Goal: Task Accomplishment & Management: Complete application form

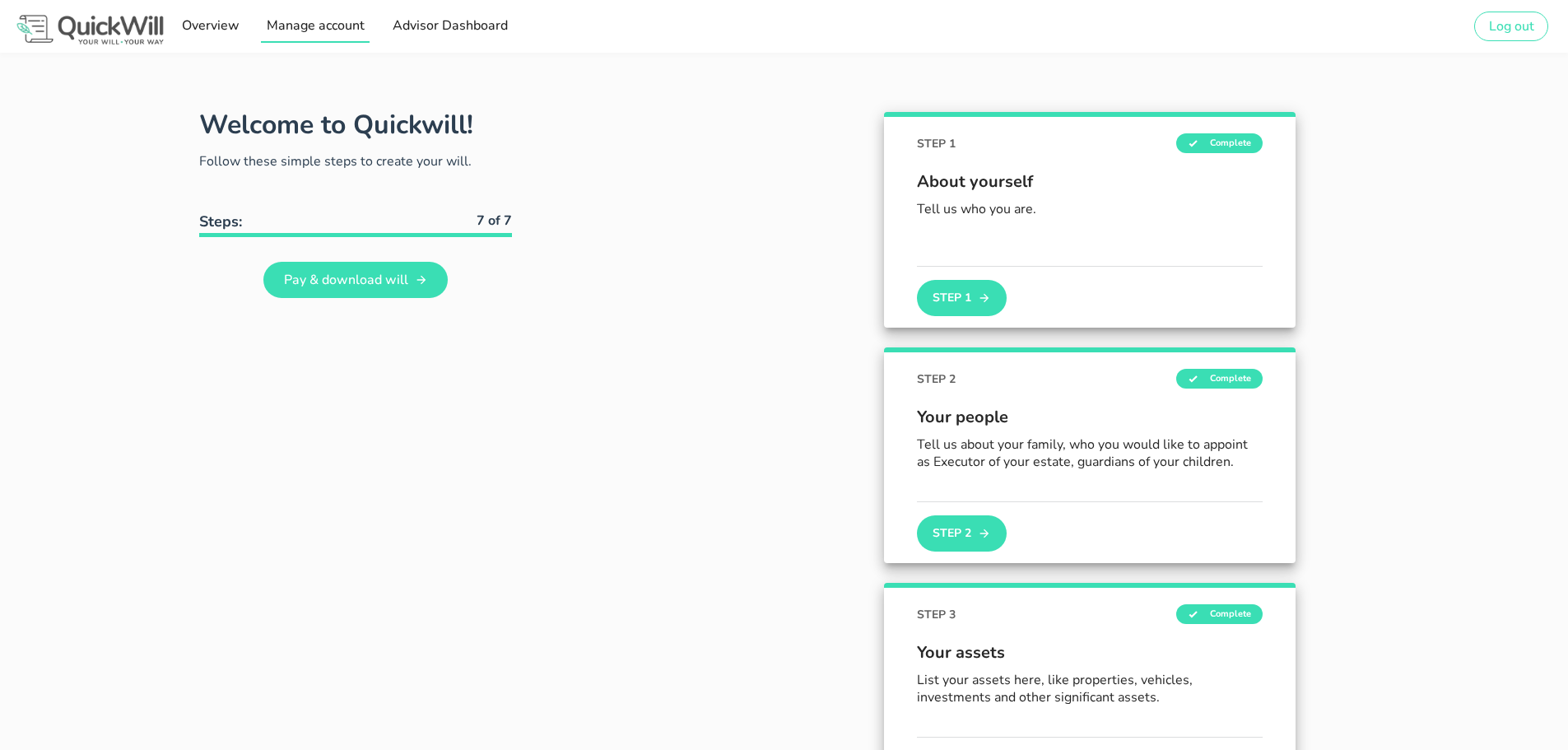
click at [307, 36] on link "Manage account" at bounding box center [315, 26] width 109 height 33
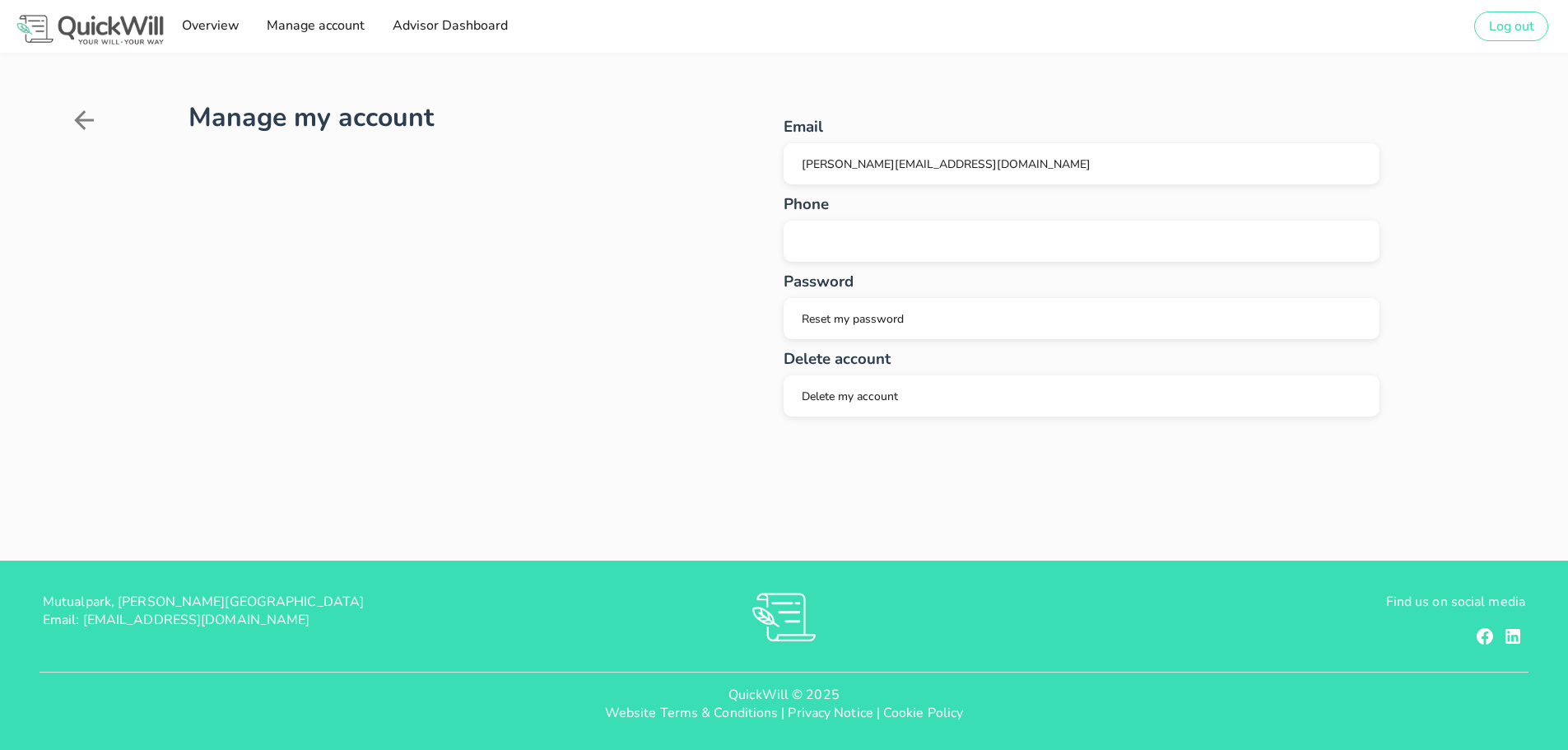
click at [85, 129] on icon at bounding box center [84, 120] width 30 height 30
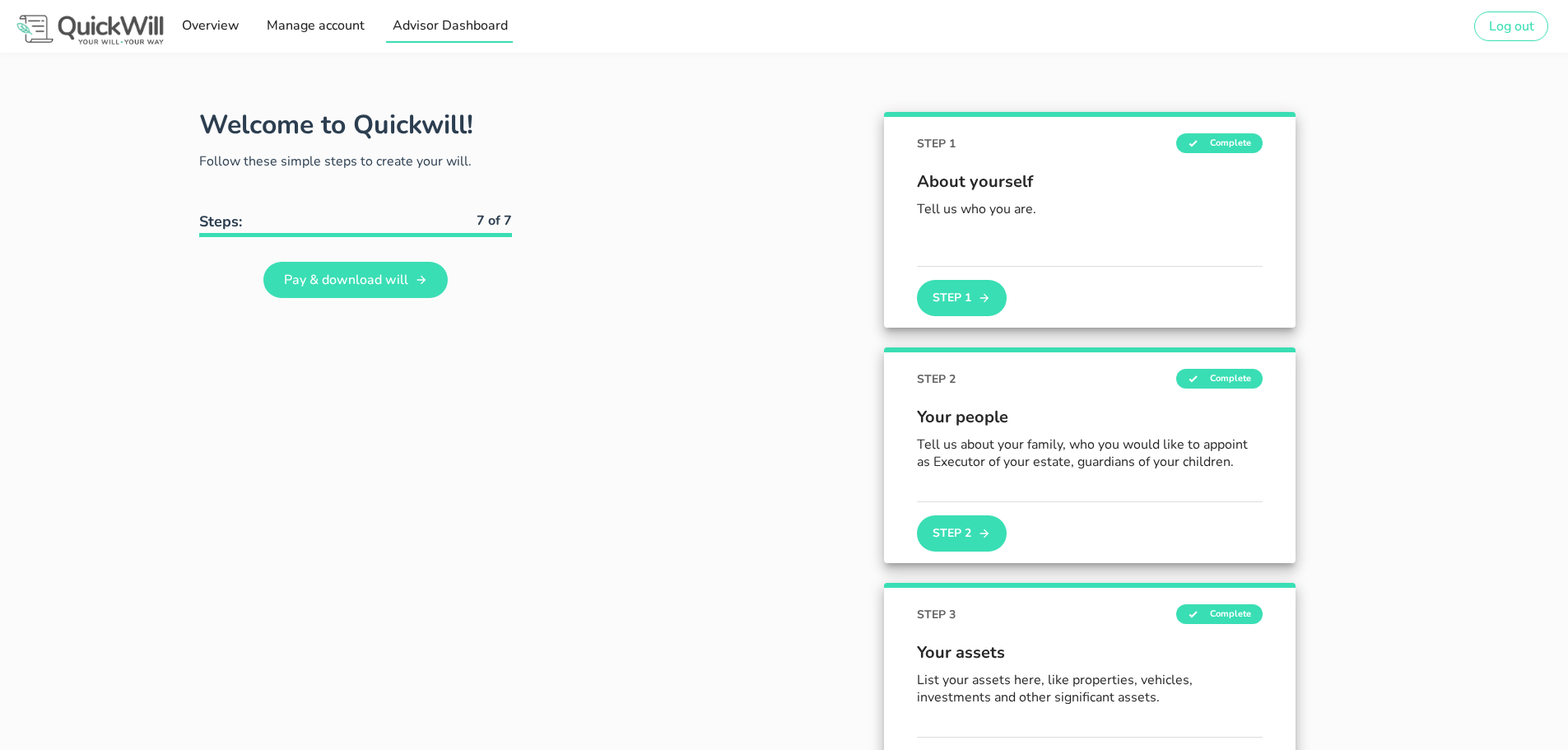
click at [449, 27] on span "Advisor Dashboard" at bounding box center [448, 25] width 116 height 18
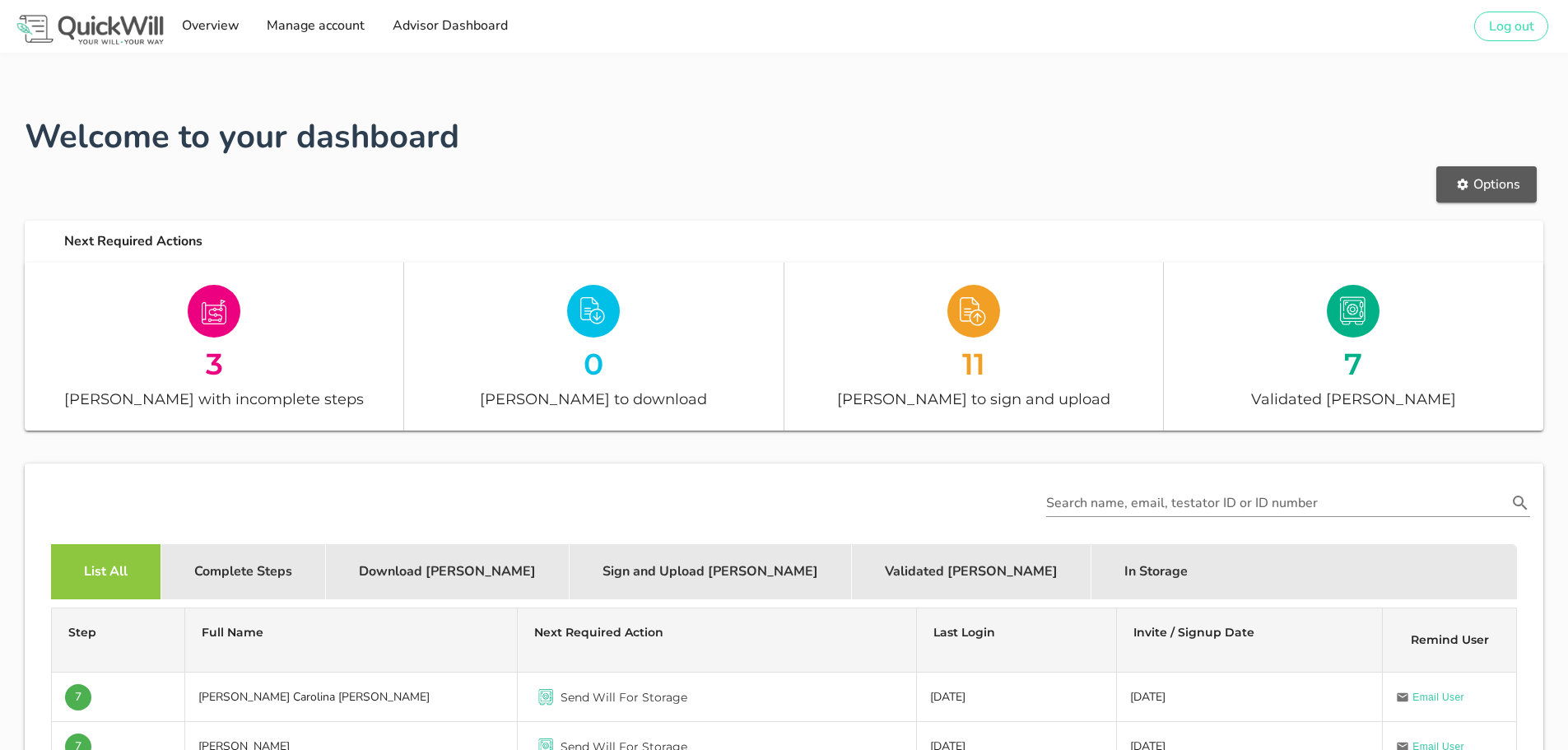
click at [1492, 182] on span "Options" at bounding box center [1485, 184] width 67 height 18
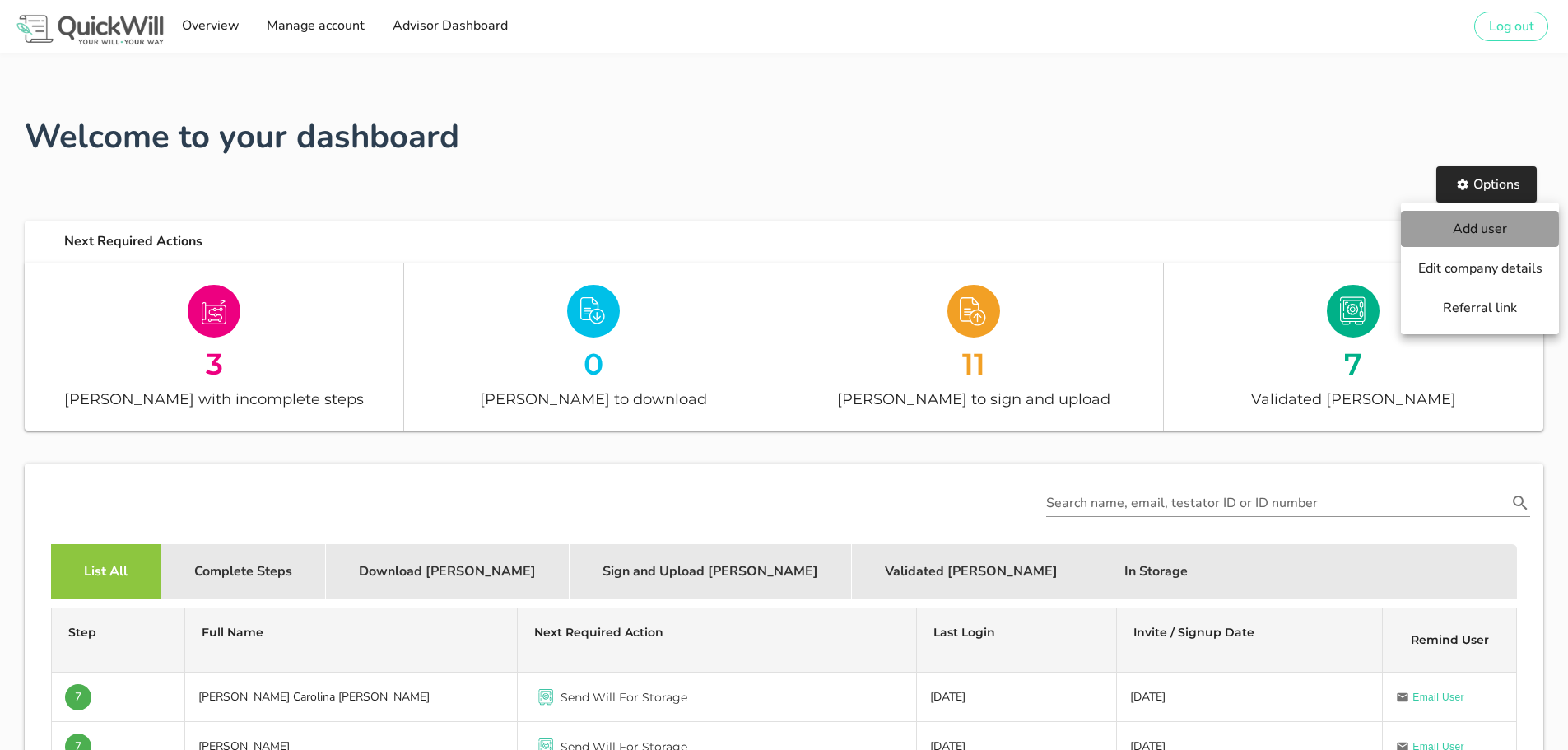
click at [1480, 217] on link "Add user" at bounding box center [1479, 229] width 158 height 37
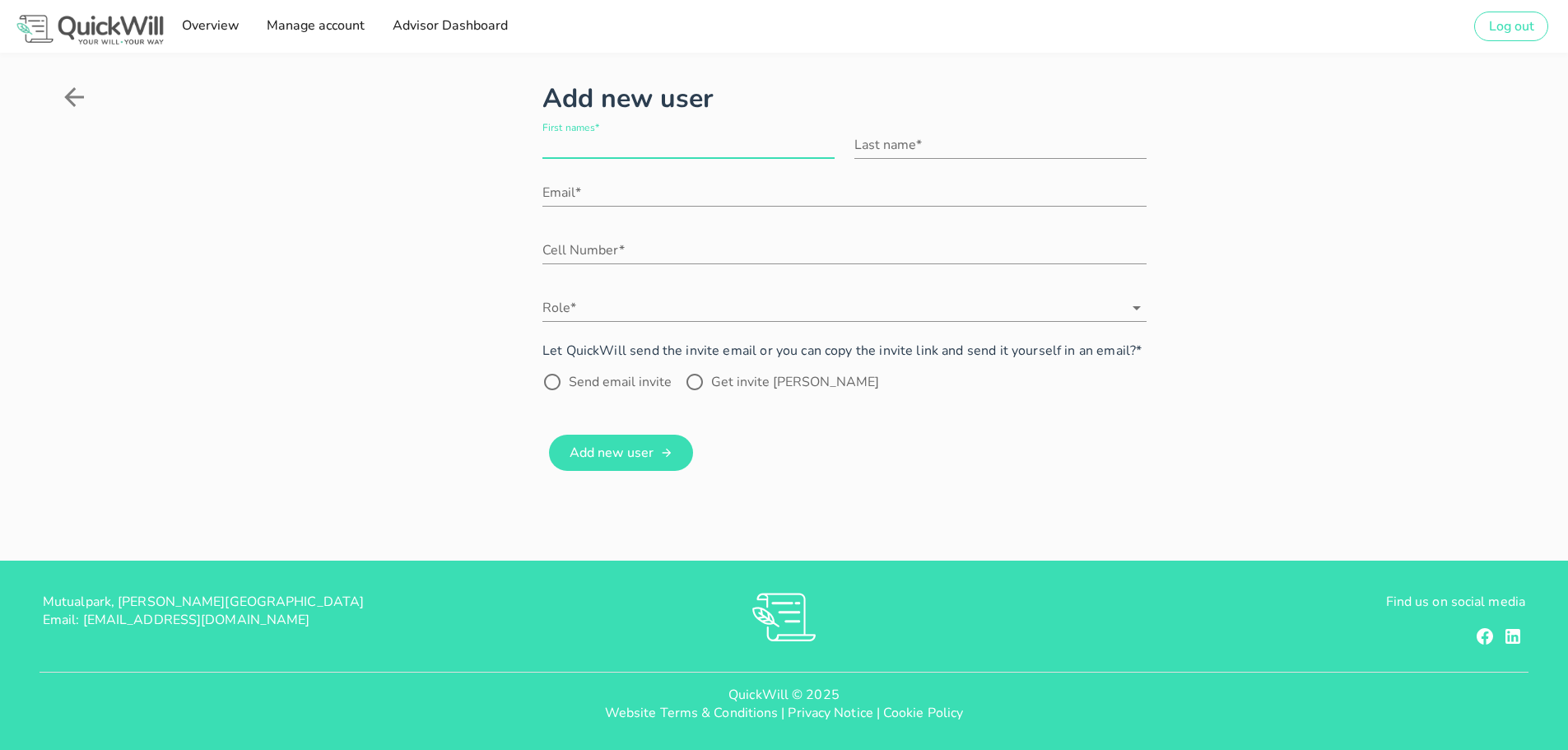
click at [667, 149] on input "First names*" at bounding box center [688, 145] width 292 height 26
type input "Vida"
type input "Das Neves"
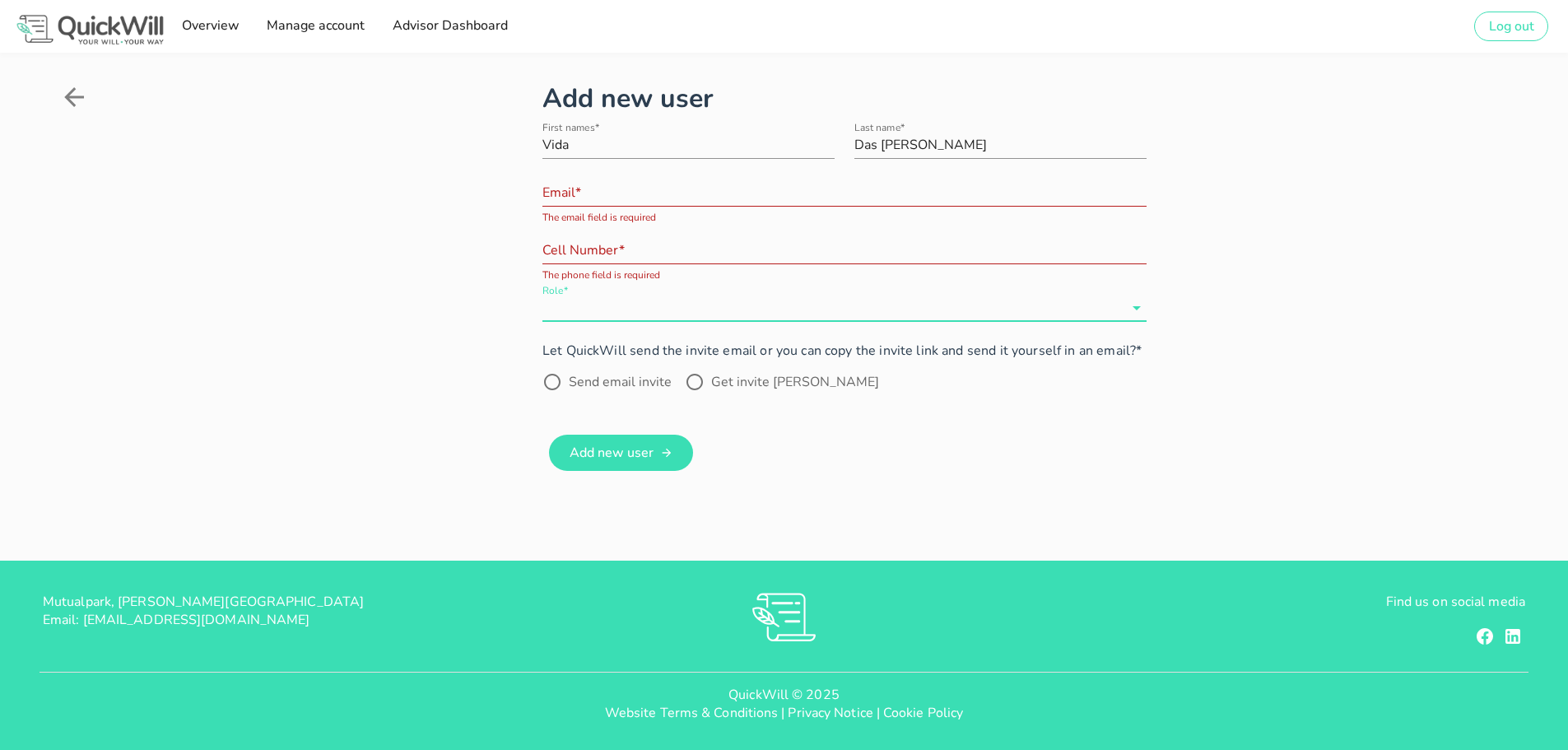
click at [616, 197] on input "Email*" at bounding box center [844, 193] width 604 height 26
click at [601, 311] on input "Role*" at bounding box center [832, 308] width 581 height 26
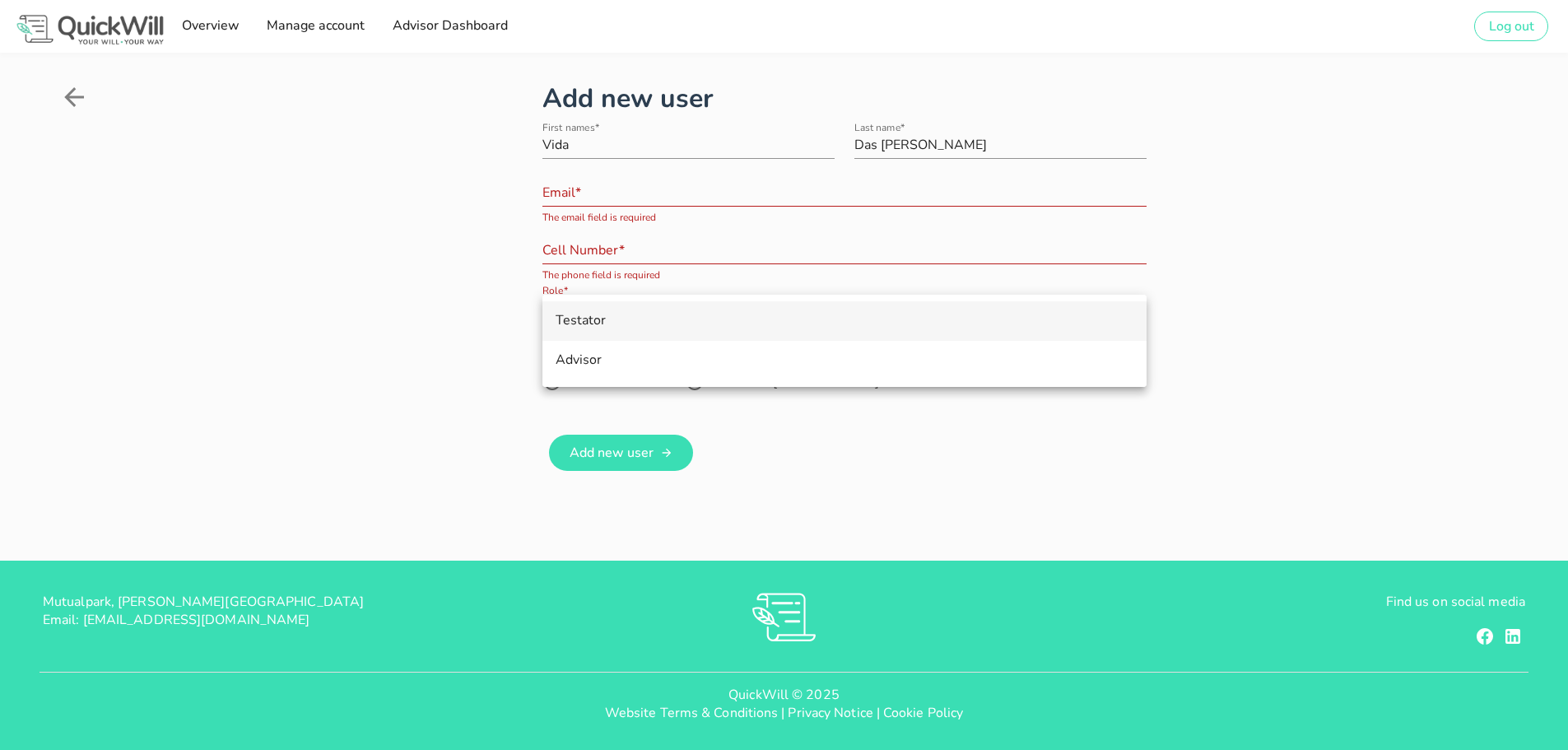
click at [612, 319] on div "Testator" at bounding box center [844, 321] width 578 height 16
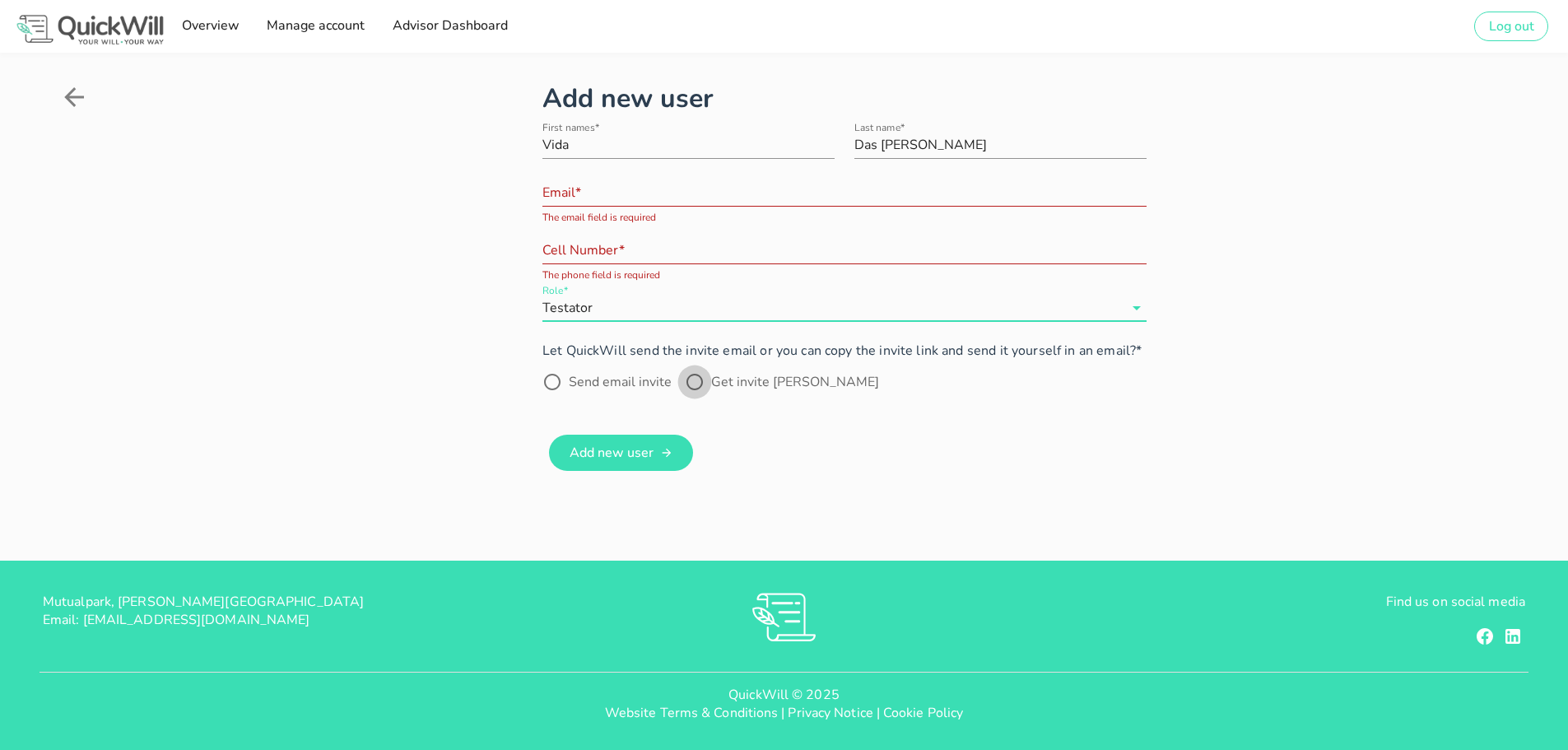
click at [700, 383] on div at bounding box center [695, 382] width 28 height 28
radio input "true"
click at [731, 358] on label "Let QuickWill send the invite email or you can copy the invite link and send it…" at bounding box center [841, 351] width 599 height 18
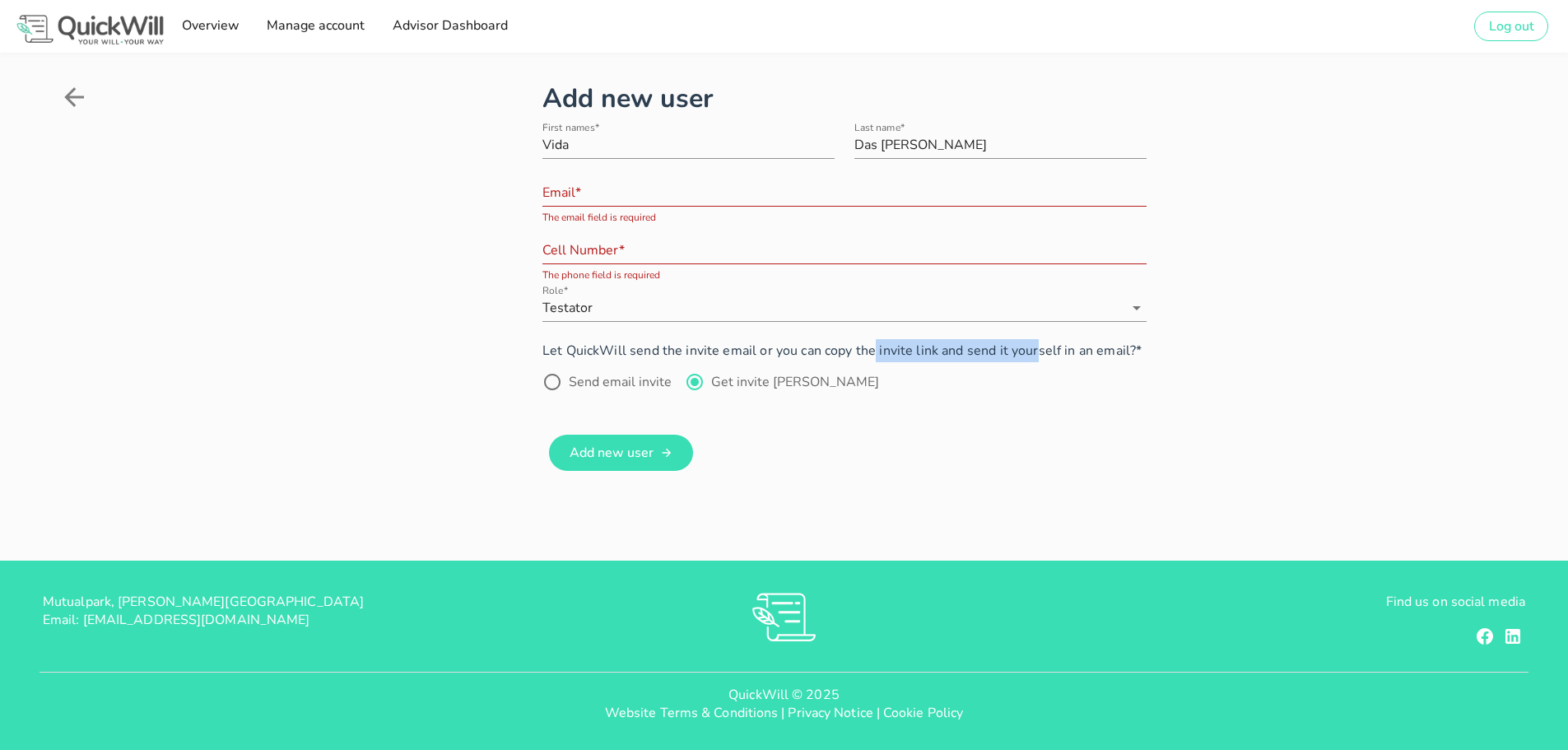
drag, startPoint x: 951, startPoint y: 359, endPoint x: 1046, endPoint y: 361, distance: 95.0
click at [1043, 361] on form "First names* Vida Last name* Das Neves Email* The email field is required Cell …" at bounding box center [844, 260] width 604 height 302
click at [1037, 455] on div "Add new user First names* Vida Last name* Das Neves Email* The email field is r…" at bounding box center [844, 277] width 604 height 397
click at [589, 179] on div "Email* The email field is required" at bounding box center [844, 196] width 604 height 54
click at [591, 201] on input "Email*" at bounding box center [844, 193] width 604 height 26
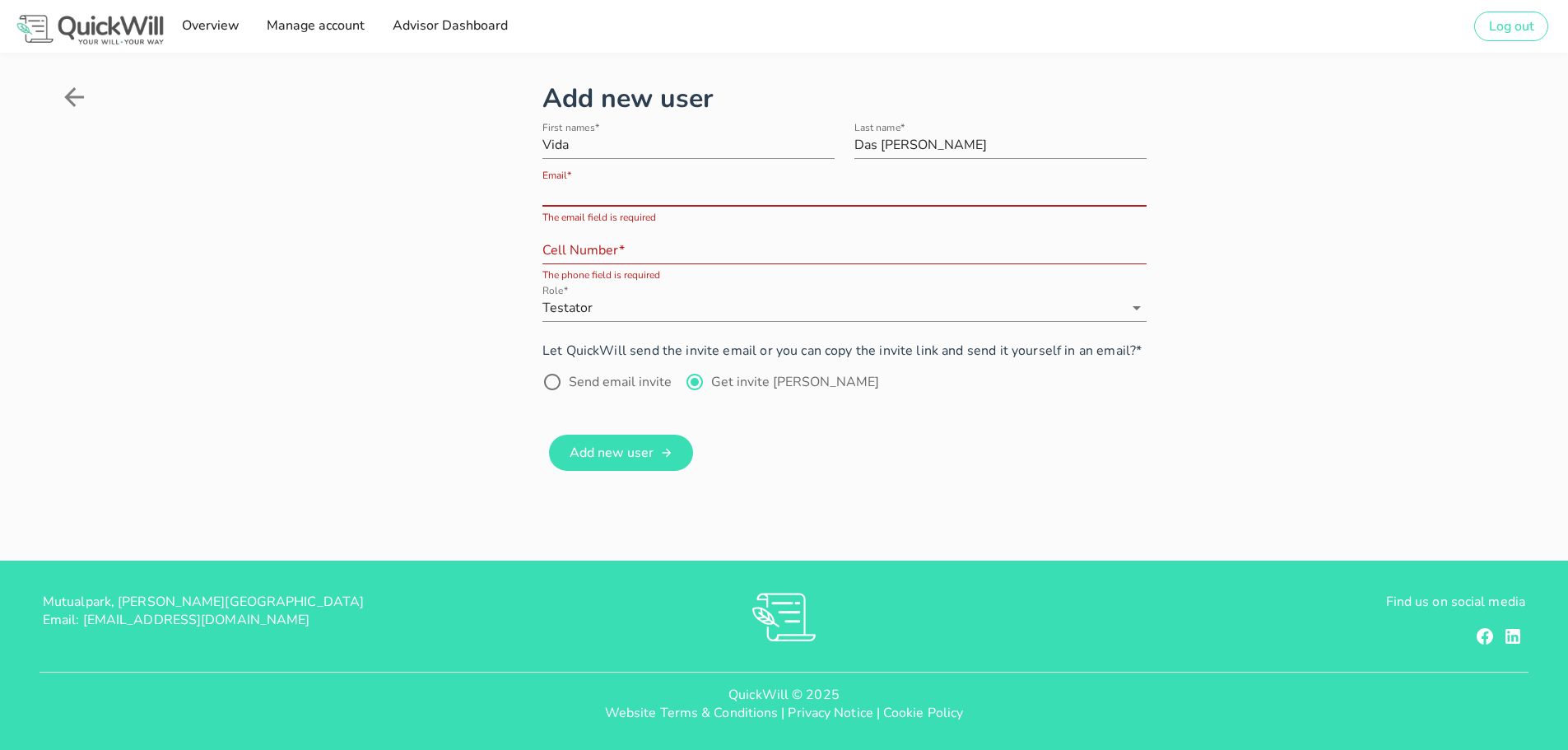
paste input "fidanv@telkomsa.net"
type input "fidanv@telkomsa.net"
click at [573, 259] on input "Cell Number*" at bounding box center [844, 250] width 604 height 26
paste input "0764015890"
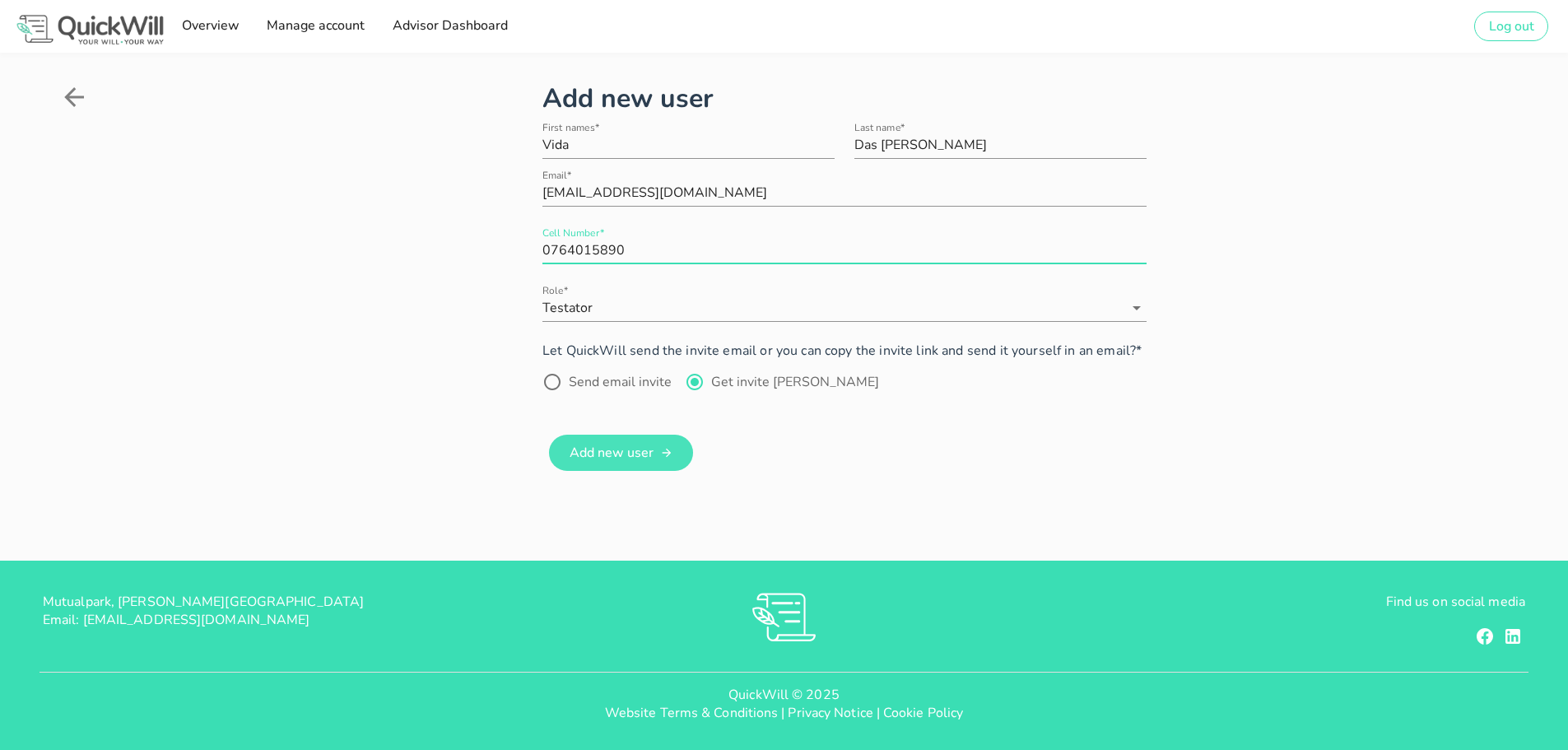
type input "0764015890"
click at [651, 446] on span "Add new user" at bounding box center [610, 453] width 85 height 18
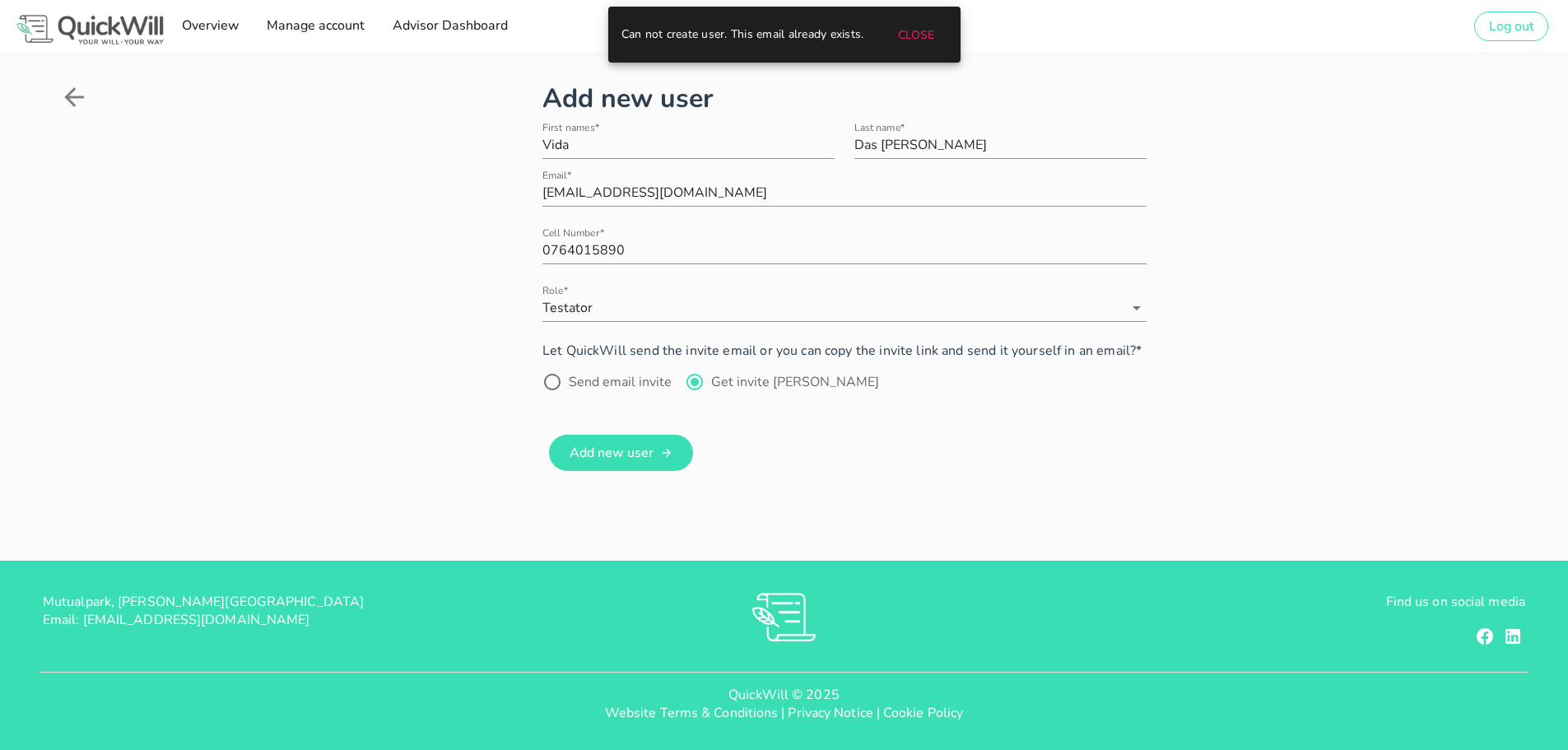
click at [73, 100] on icon at bounding box center [74, 97] width 30 height 30
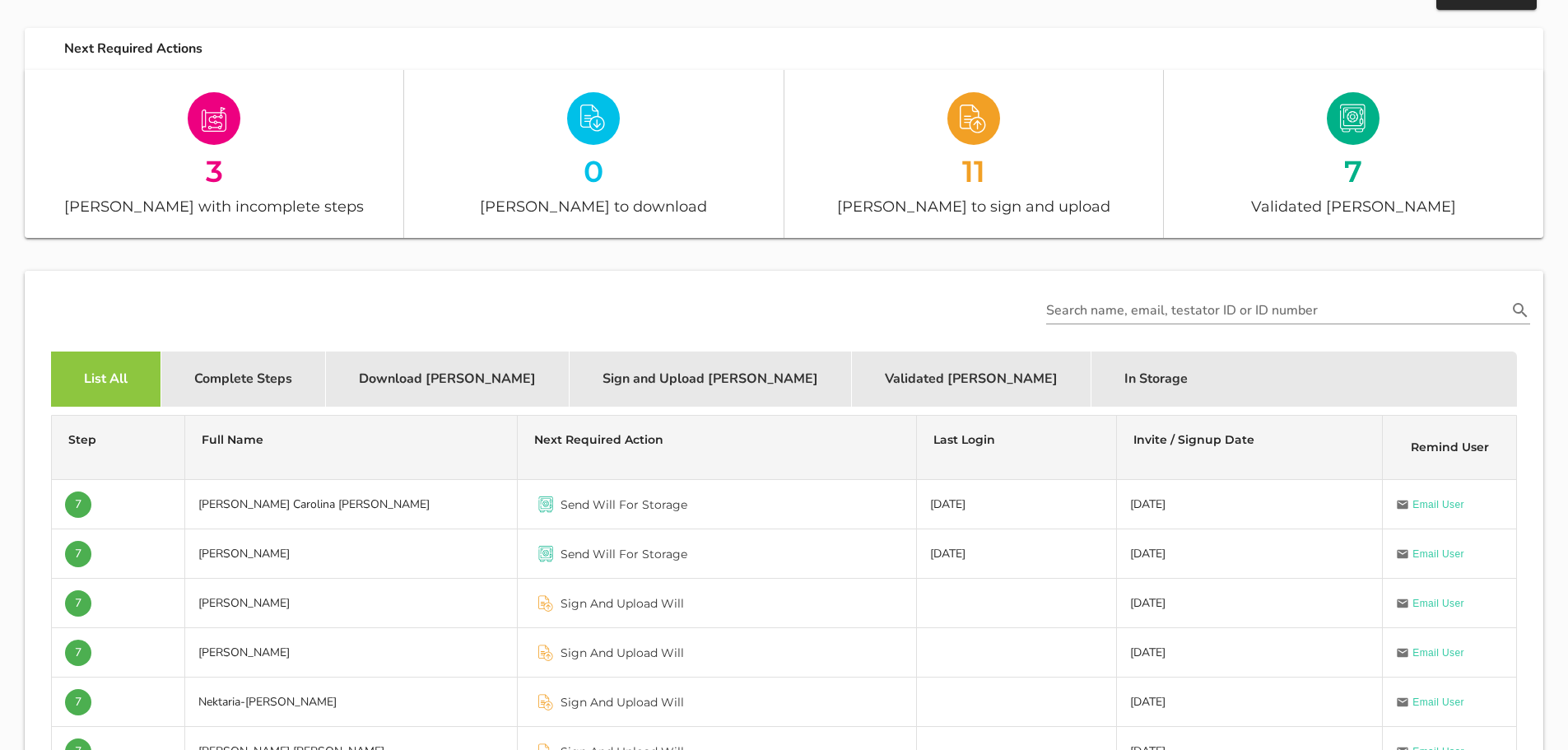
scroll to position [494, 0]
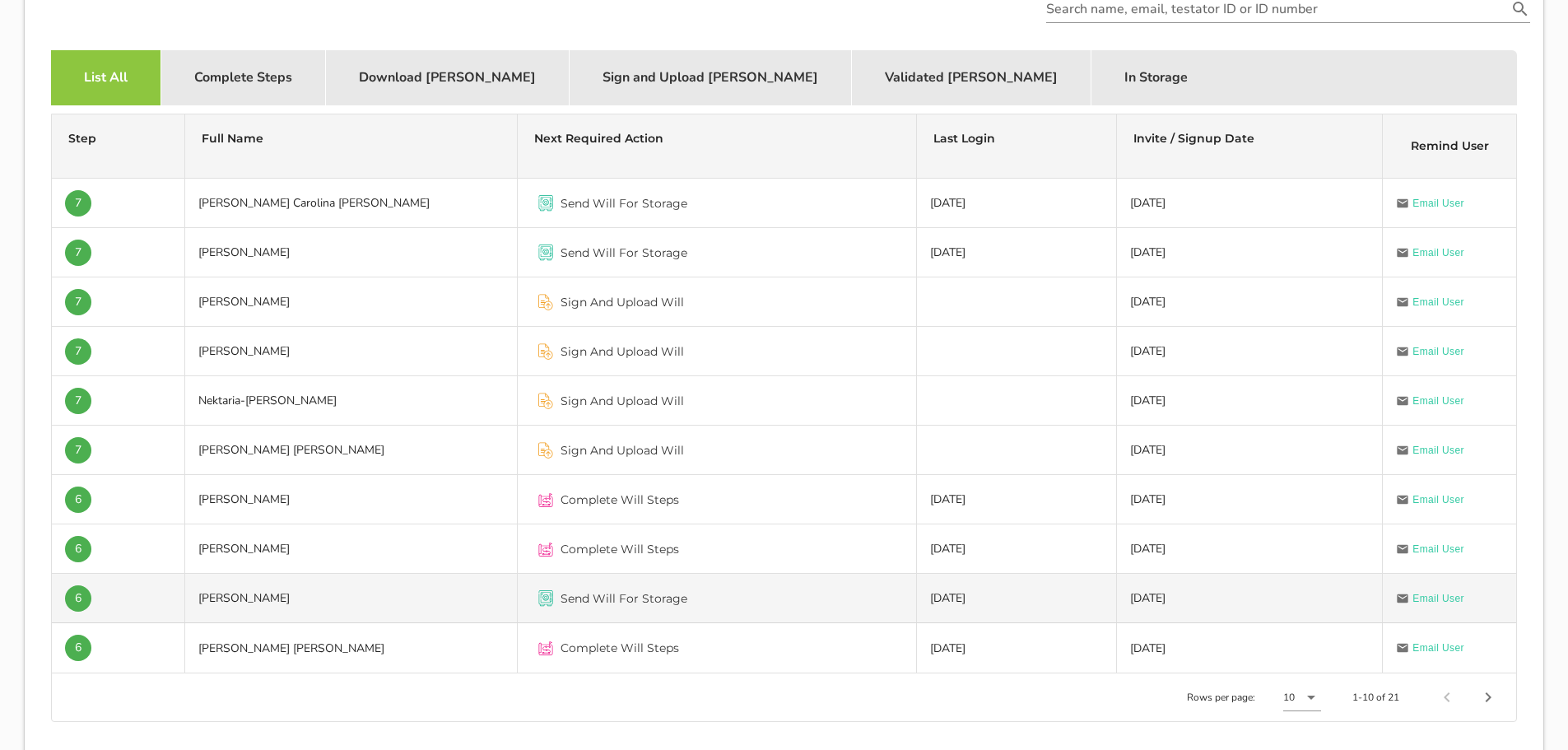
click at [261, 591] on td "[PERSON_NAME]" at bounding box center [350, 598] width 332 height 50
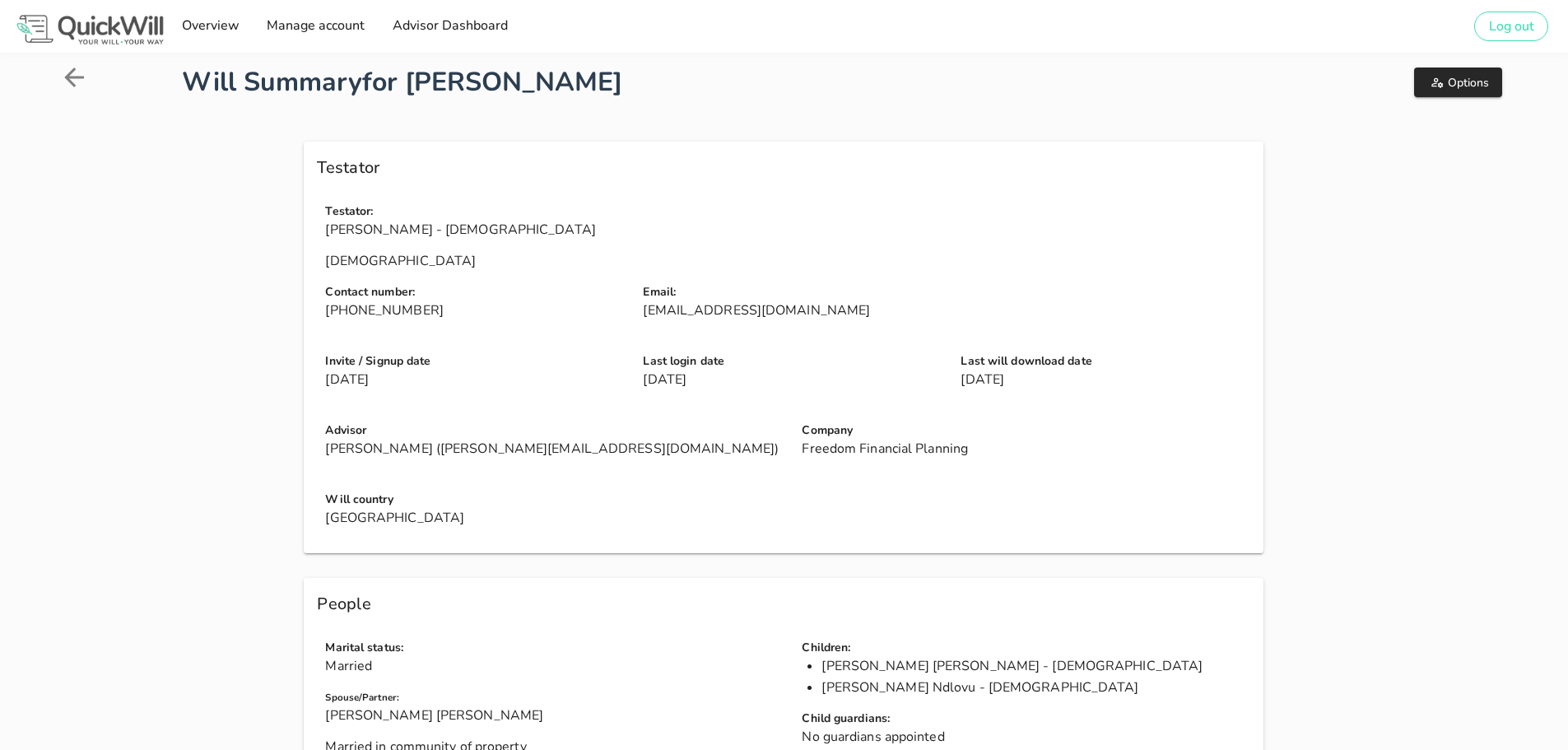
click at [68, 72] on icon at bounding box center [74, 78] width 30 height 30
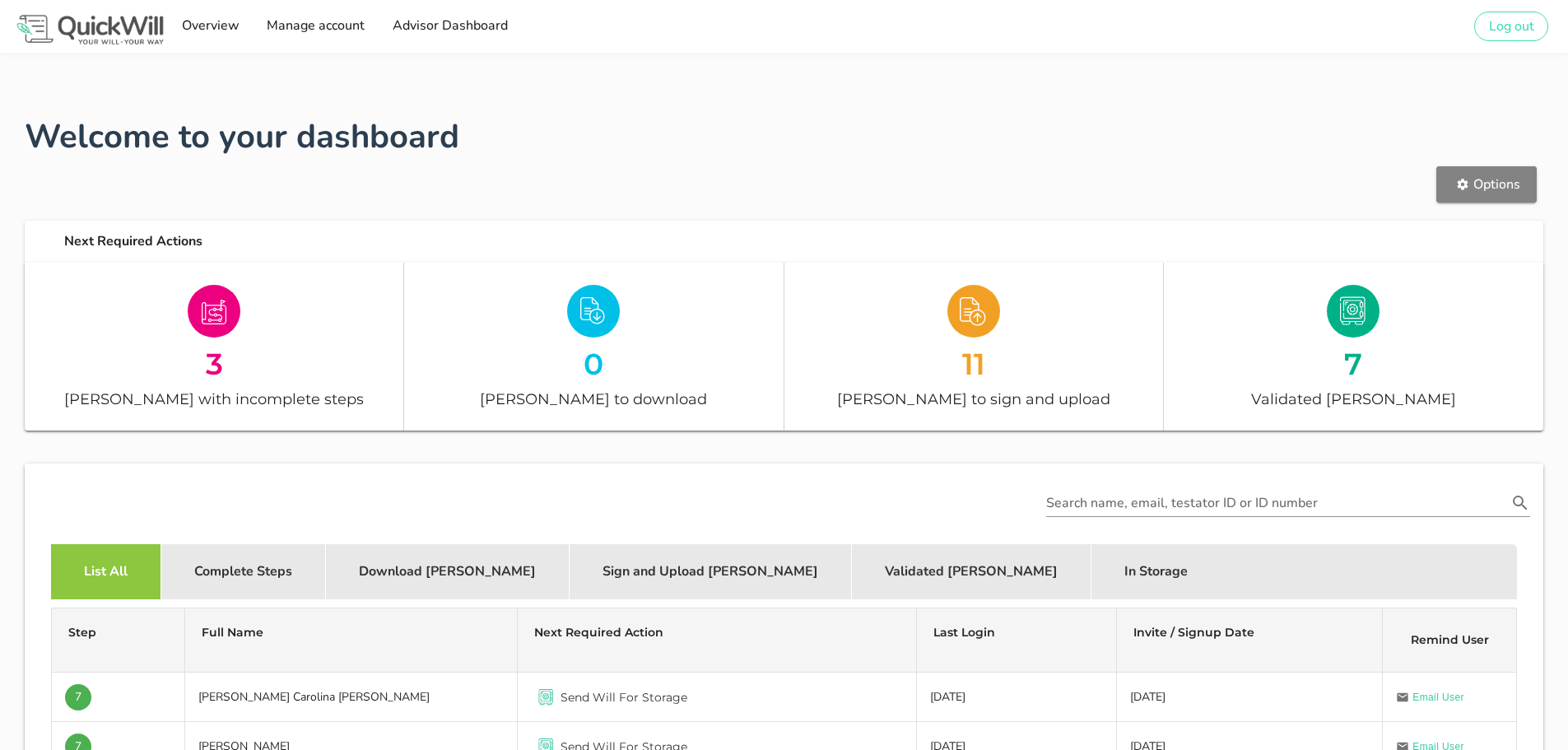
click at [1476, 179] on span "Options" at bounding box center [1485, 184] width 67 height 18
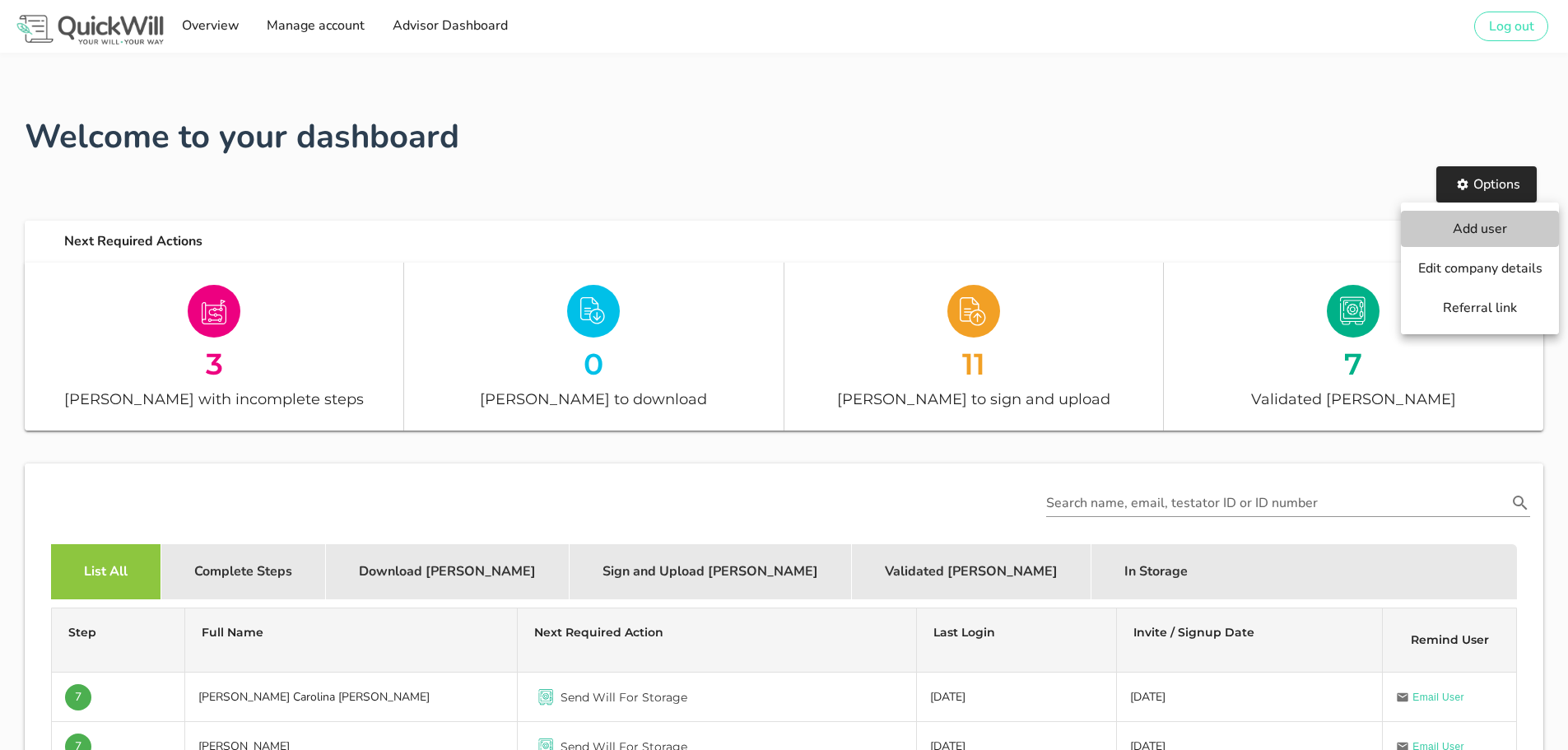
click at [1465, 229] on span "Add user" at bounding box center [1480, 228] width 126 height 18
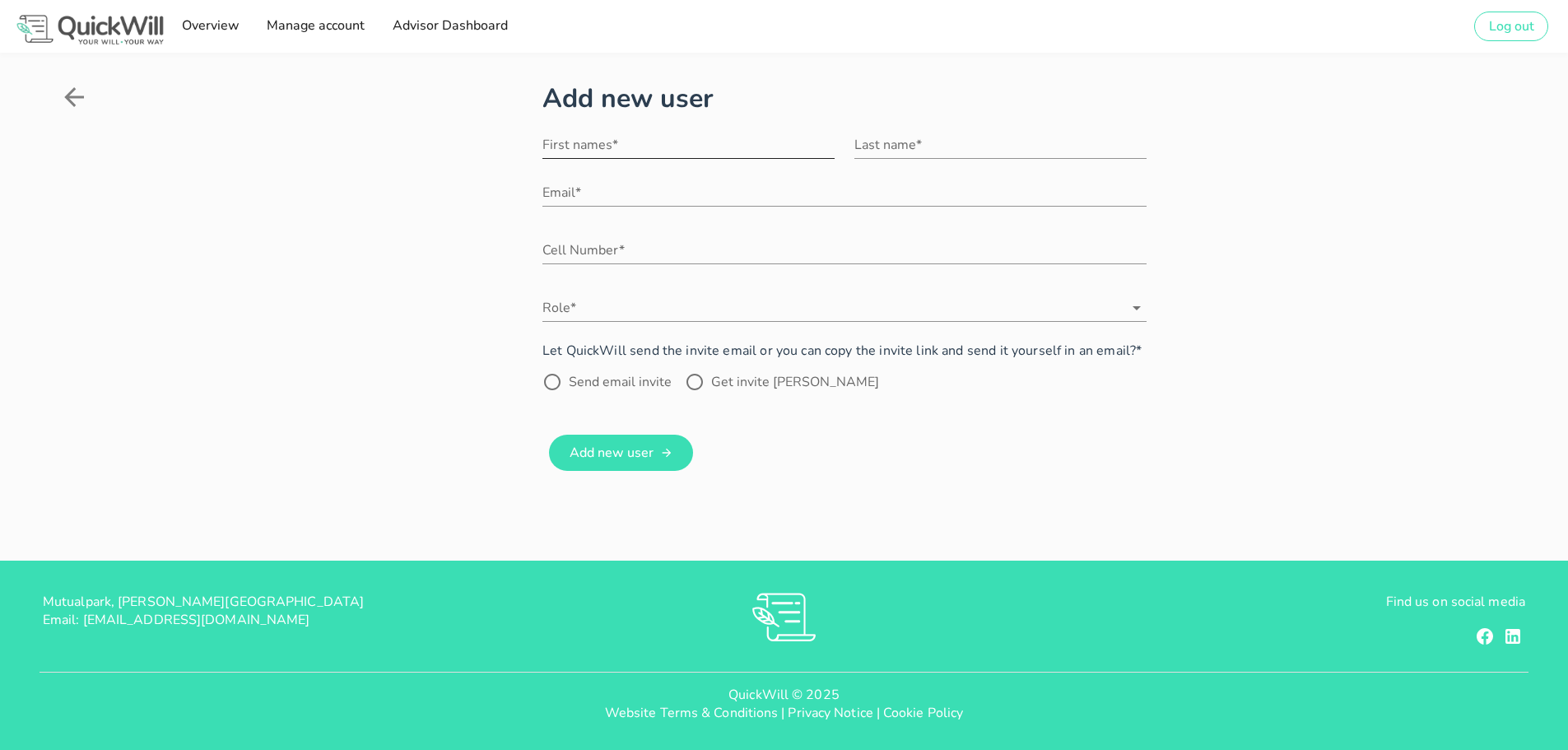
click at [585, 141] on input "First names*" at bounding box center [688, 145] width 292 height 26
click at [329, 422] on div "Add new user First names* Last name* Email* Cell Number* Role* Let QuickWill se…" at bounding box center [784, 277] width 1449 height 397
